Goal: Obtain resource: Download file/media

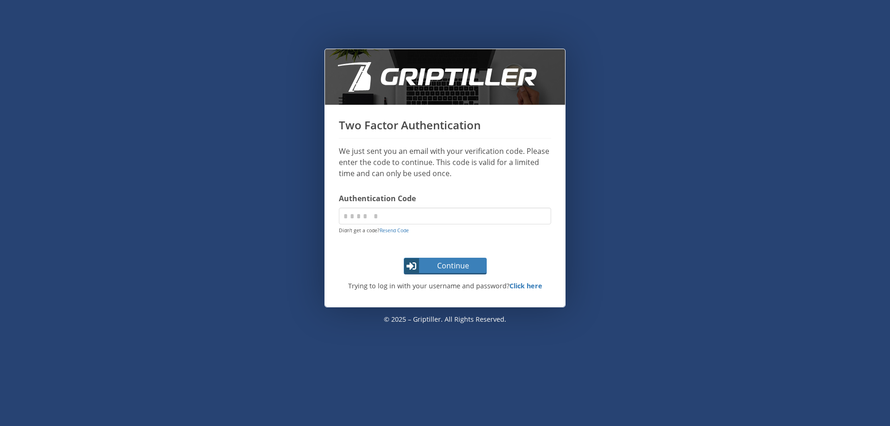
click at [63, 37] on div "Two Factor Authentication We just sent you an email with your verification code…" at bounding box center [445, 213] width 890 height 426
click at [406, 214] on input "code" at bounding box center [445, 216] width 212 height 17
click at [456, 403] on div "Two Factor Authentication We just sent you an email with your verification code…" at bounding box center [445, 213] width 890 height 426
click at [435, 215] on input "code" at bounding box center [445, 216] width 212 height 17
paste input "******"
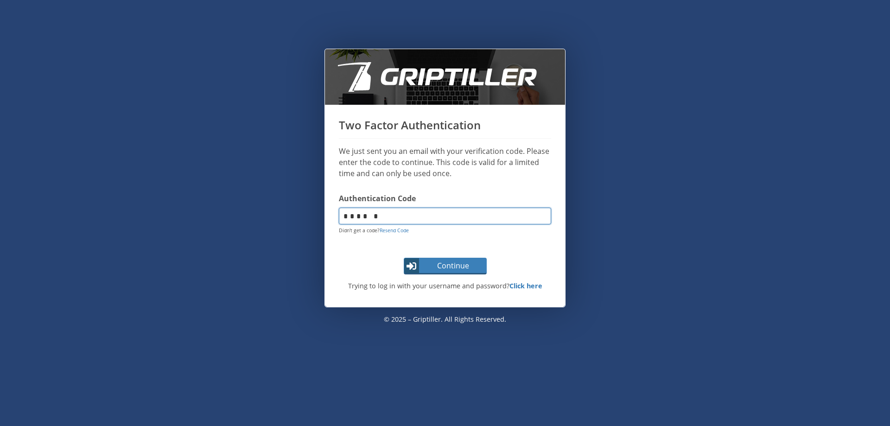
type input "******"
click at [404, 258] on button "Continue" at bounding box center [445, 266] width 83 height 17
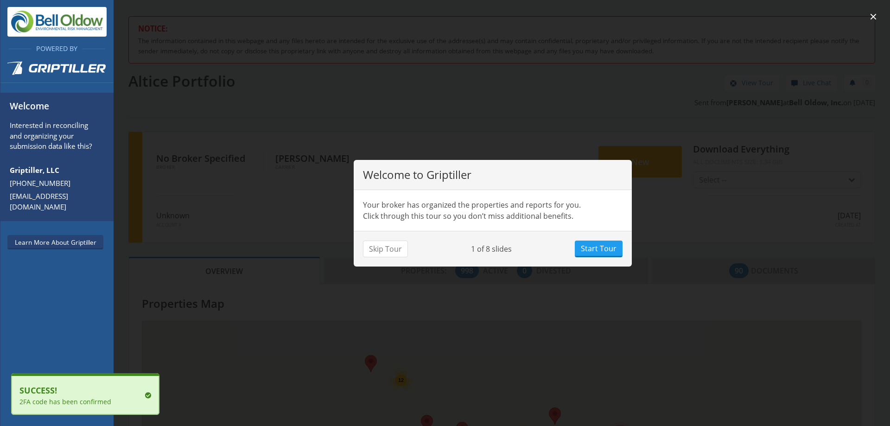
scroll to position [82, 342]
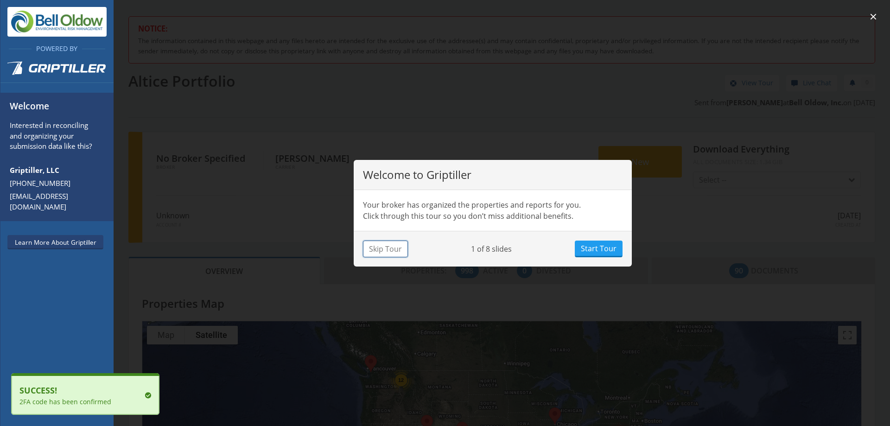
click at [392, 248] on button "Skip Tour" at bounding box center [385, 249] width 45 height 17
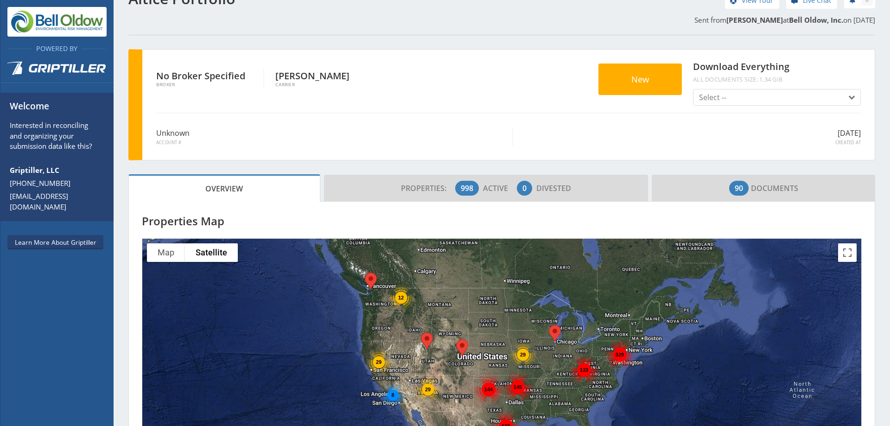
scroll to position [81, 0]
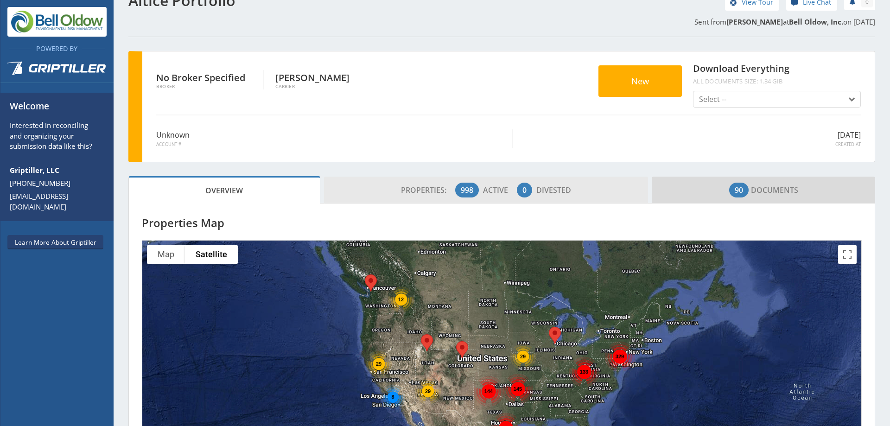
click at [575, 197] on link "Properties: 998 Active 0 Divested" at bounding box center [486, 190] width 325 height 27
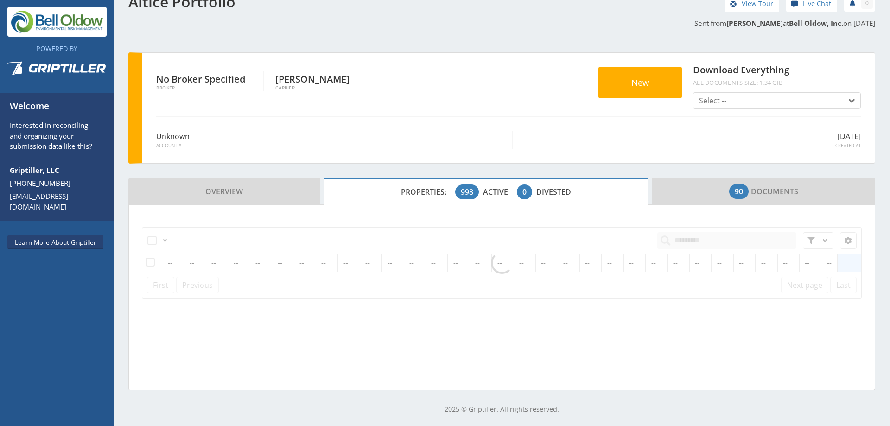
scroll to position [81, 0]
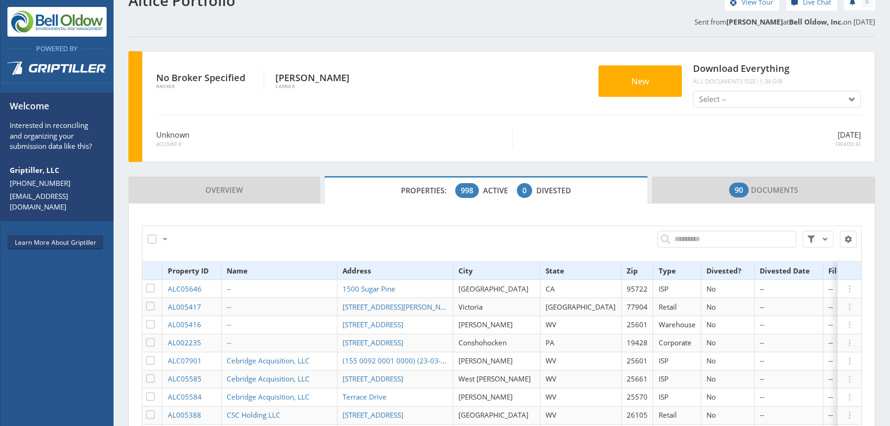
click at [844, 112] on div "Download Everything All documents size: 1.34 GiB Select -- Disclosed Document L…" at bounding box center [777, 86] width 179 height 53
click at [844, 104] on span "button" at bounding box center [849, 99] width 11 height 11
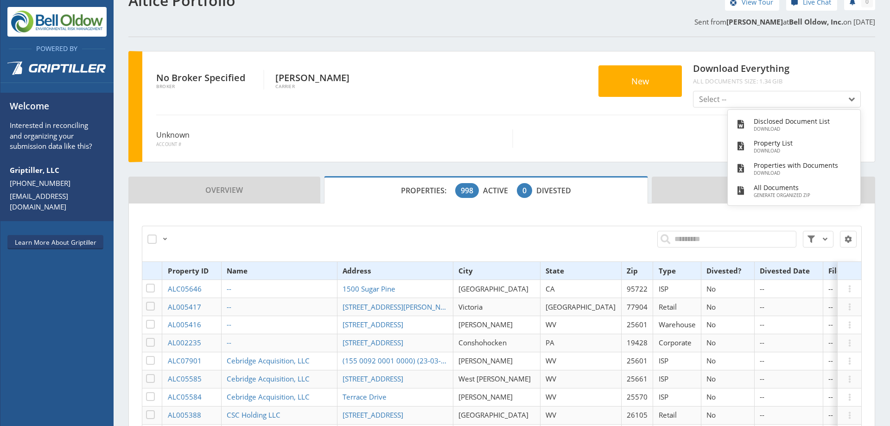
click at [683, 212] on section "Properties Map To navigate the map with touch gestures double-tap and hold your…" at bounding box center [501, 398] width 747 height 388
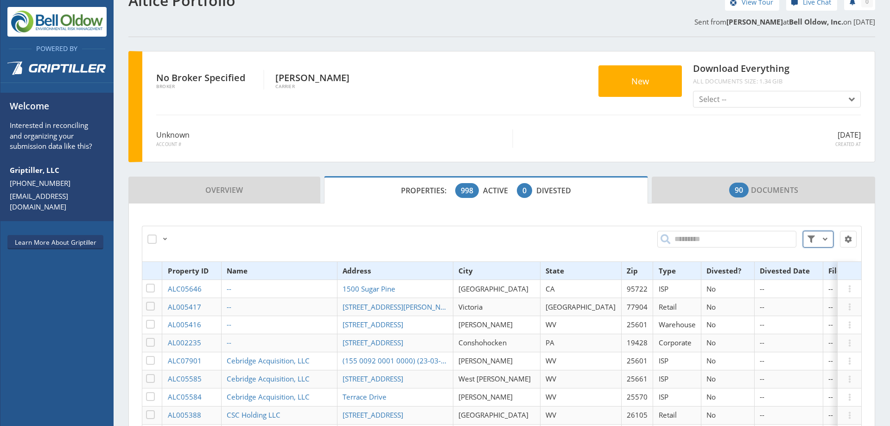
click at [821, 240] on span at bounding box center [825, 239] width 11 height 11
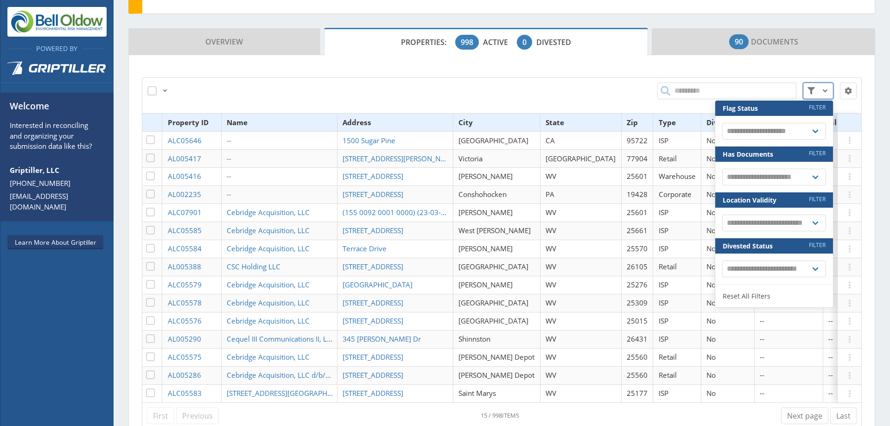
scroll to position [230, 0]
click at [814, 177] on select "**********" at bounding box center [775, 176] width 104 height 17
select select "*"
click at [723, 168] on select "**********" at bounding box center [775, 176] width 104 height 17
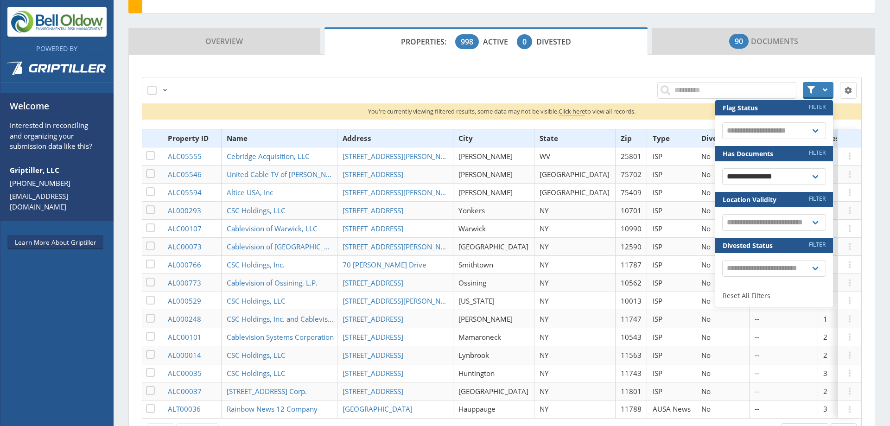
click at [656, 76] on div "**********" at bounding box center [502, 257] width 720 height 378
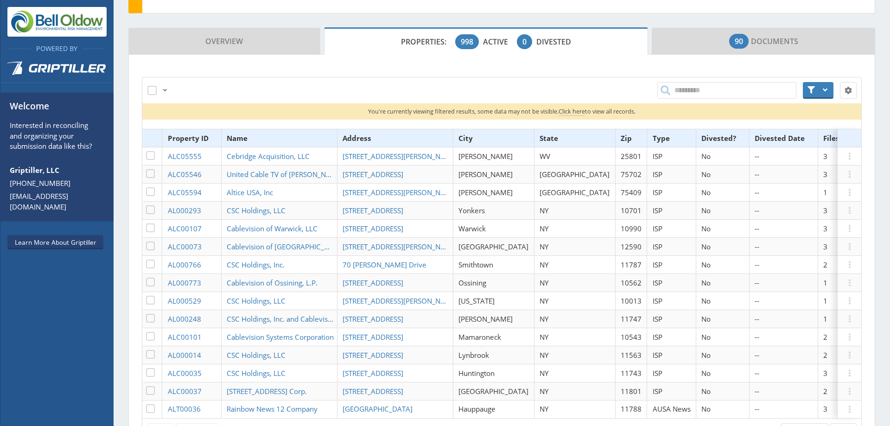
scroll to position [304, 0]
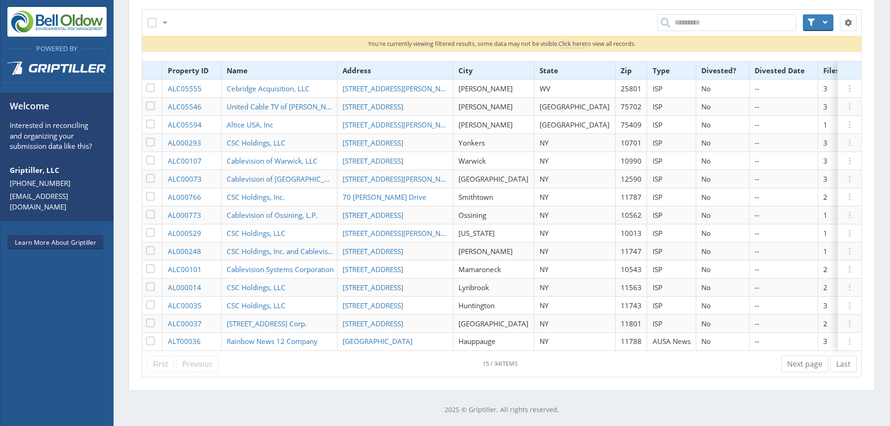
click at [547, 62] on th "State" at bounding box center [574, 71] width 81 height 18
click at [543, 64] on th "State" at bounding box center [574, 71] width 81 height 18
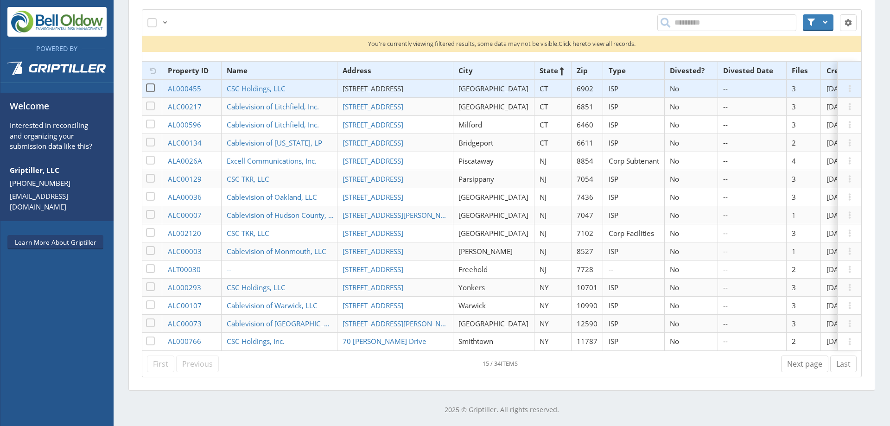
click at [369, 84] on span "[STREET_ADDRESS]" at bounding box center [373, 88] width 61 height 9
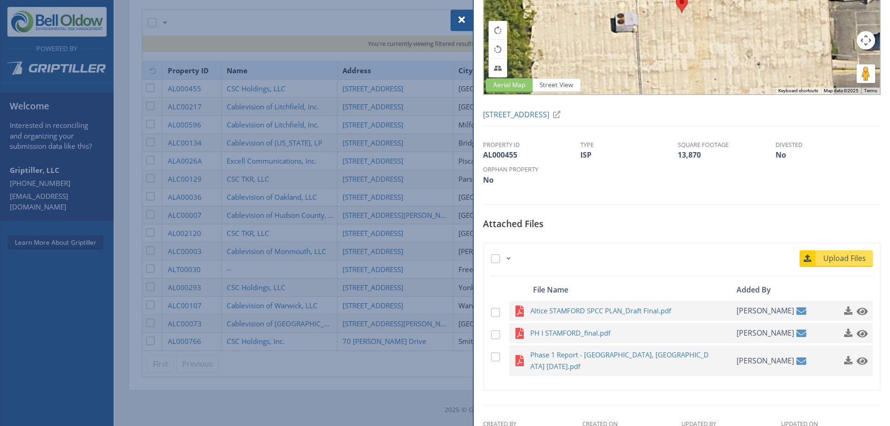
scroll to position [139, 0]
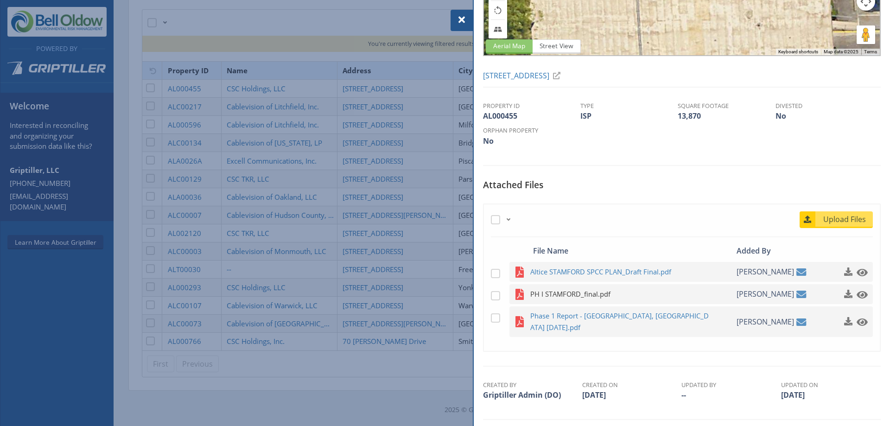
click at [592, 296] on span "PH I STAMFORD_final.pdf" at bounding box center [621, 294] width 181 height 12
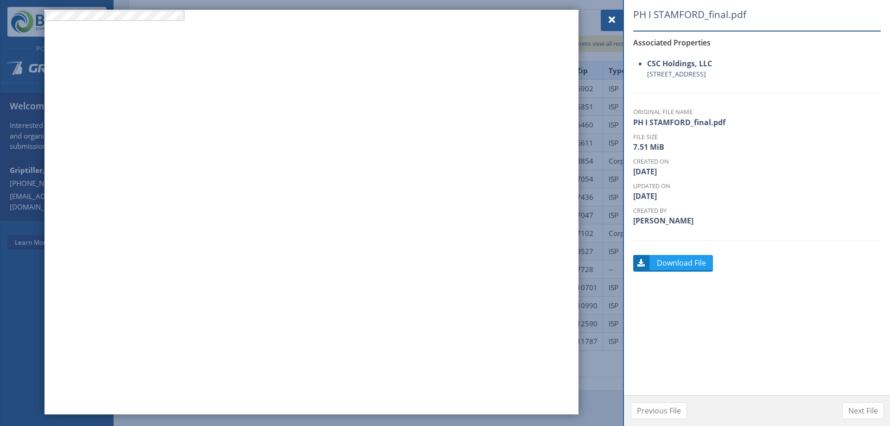
click at [611, 14] on div at bounding box center [612, 20] width 22 height 21
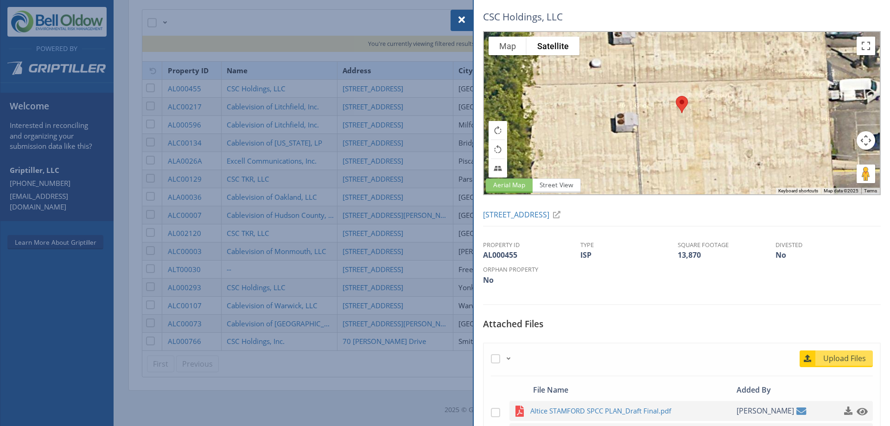
click at [460, 15] on span at bounding box center [461, 19] width 11 height 11
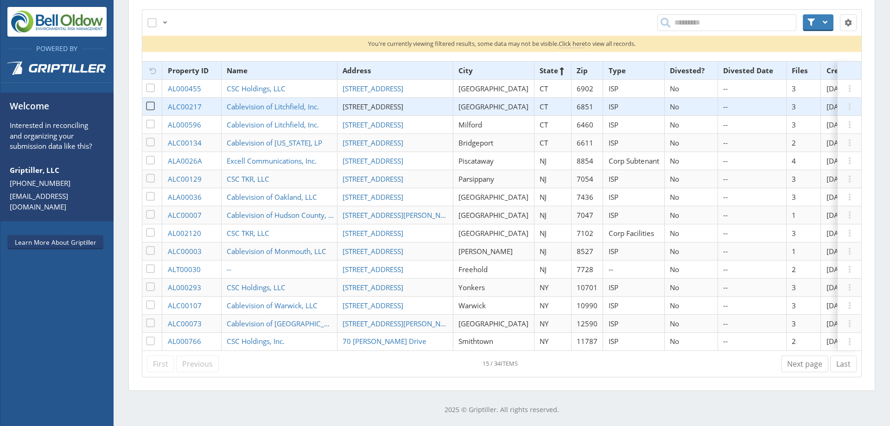
click at [374, 102] on span "[STREET_ADDRESS]" at bounding box center [373, 106] width 61 height 9
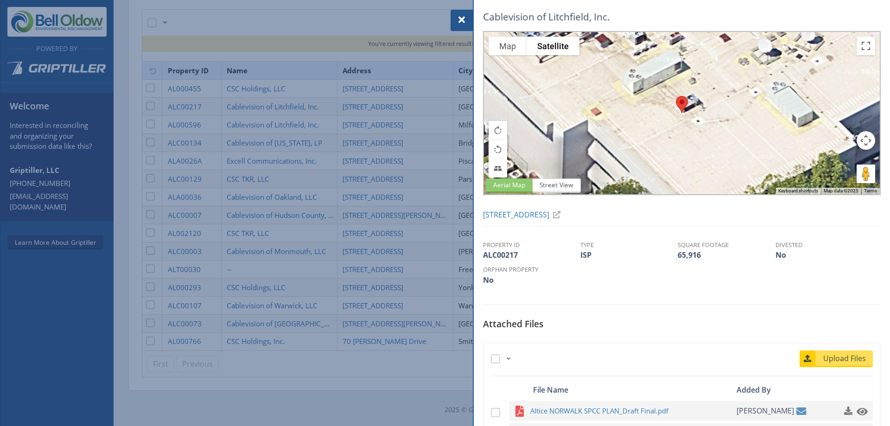
scroll to position [139, 0]
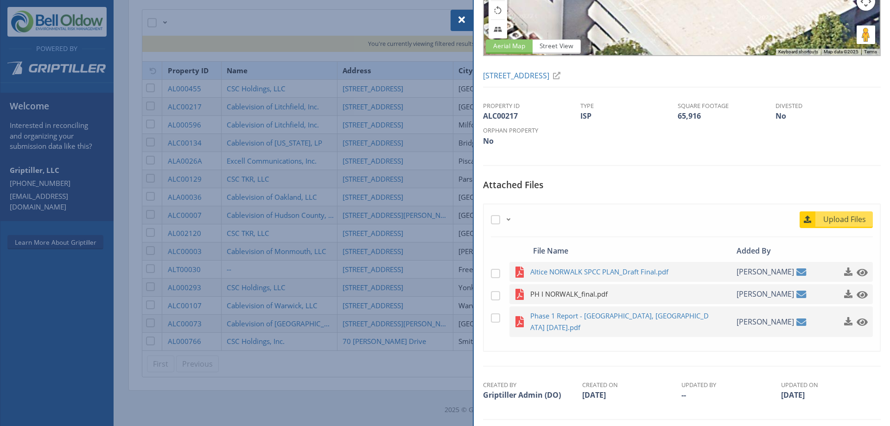
click at [592, 296] on span "PH I NORWALK_final.pdf" at bounding box center [621, 294] width 181 height 12
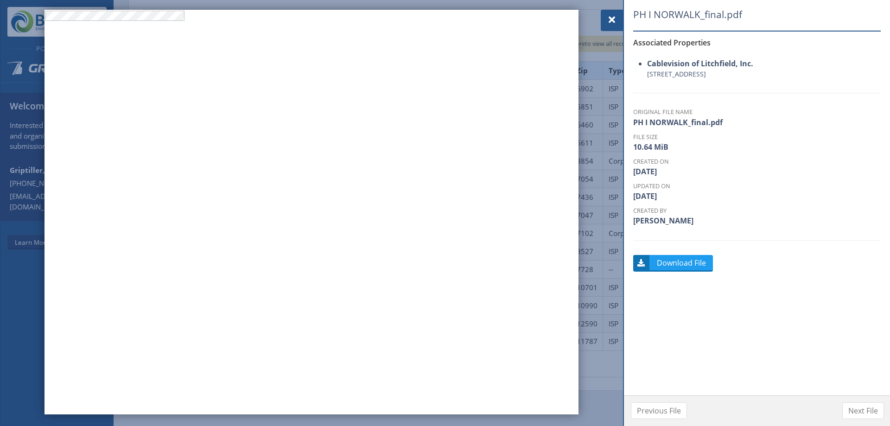
click at [612, 20] on span at bounding box center [612, 19] width 11 height 11
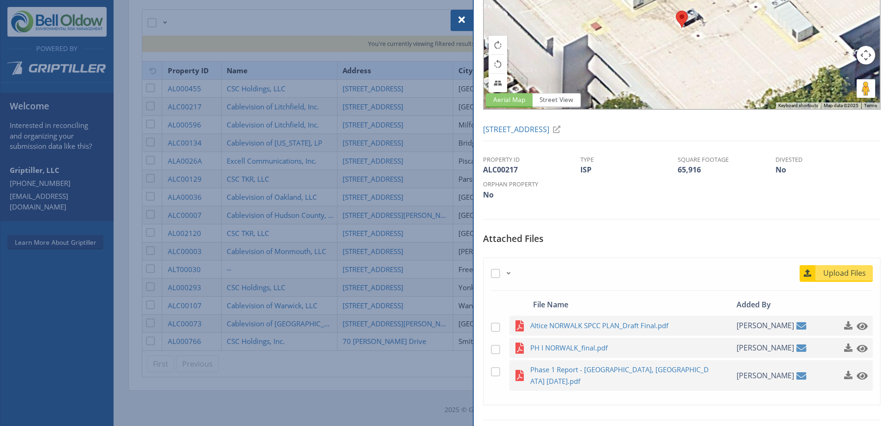
scroll to position [146, 0]
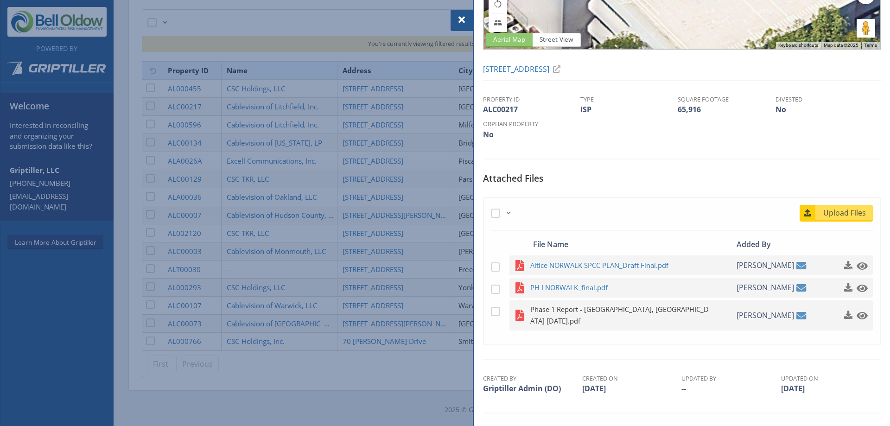
click at [561, 310] on span "Phase 1 Report - [GEOGRAPHIC_DATA], [GEOGRAPHIC_DATA] [DATE].pdf" at bounding box center [621, 315] width 181 height 23
